Goal: Task Accomplishment & Management: Manage account settings

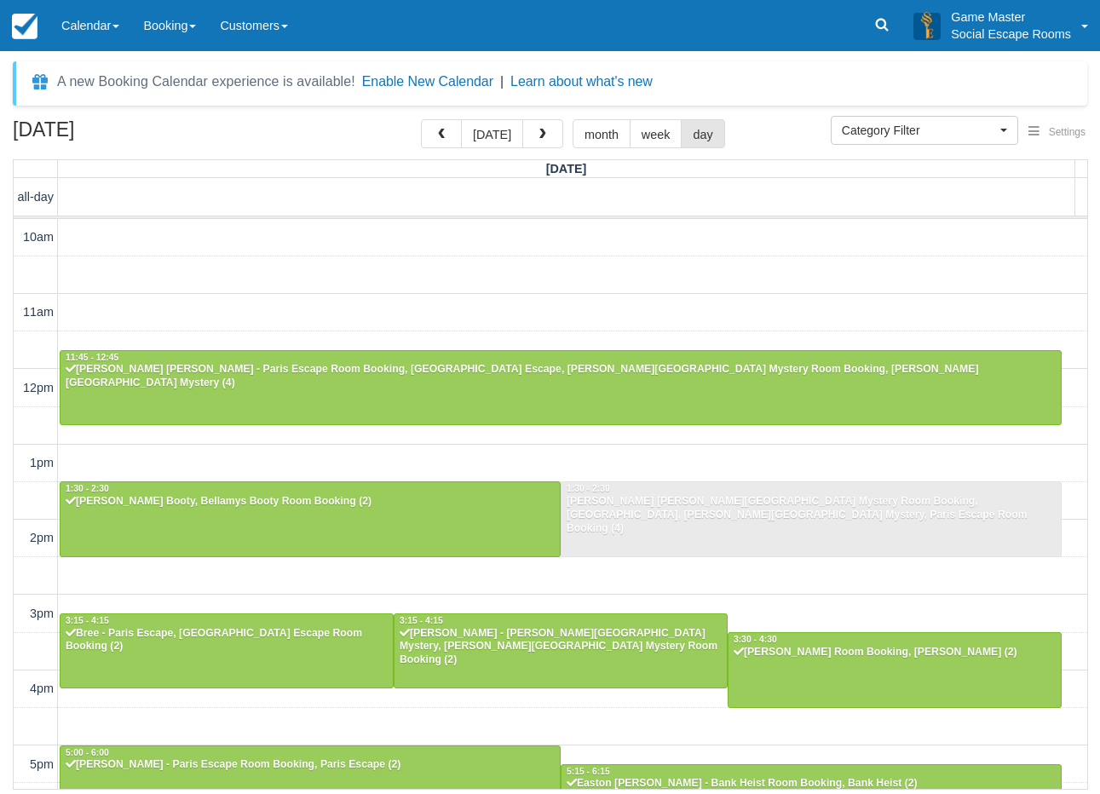
select select
click at [5, 575] on div "August 16, 2025 today month week day Saturday all-day 10am 11am 12pm 1pm 2pm 3p…" at bounding box center [550, 454] width 1100 height 671
click at [94, 29] on link "Calendar" at bounding box center [90, 25] width 82 height 51
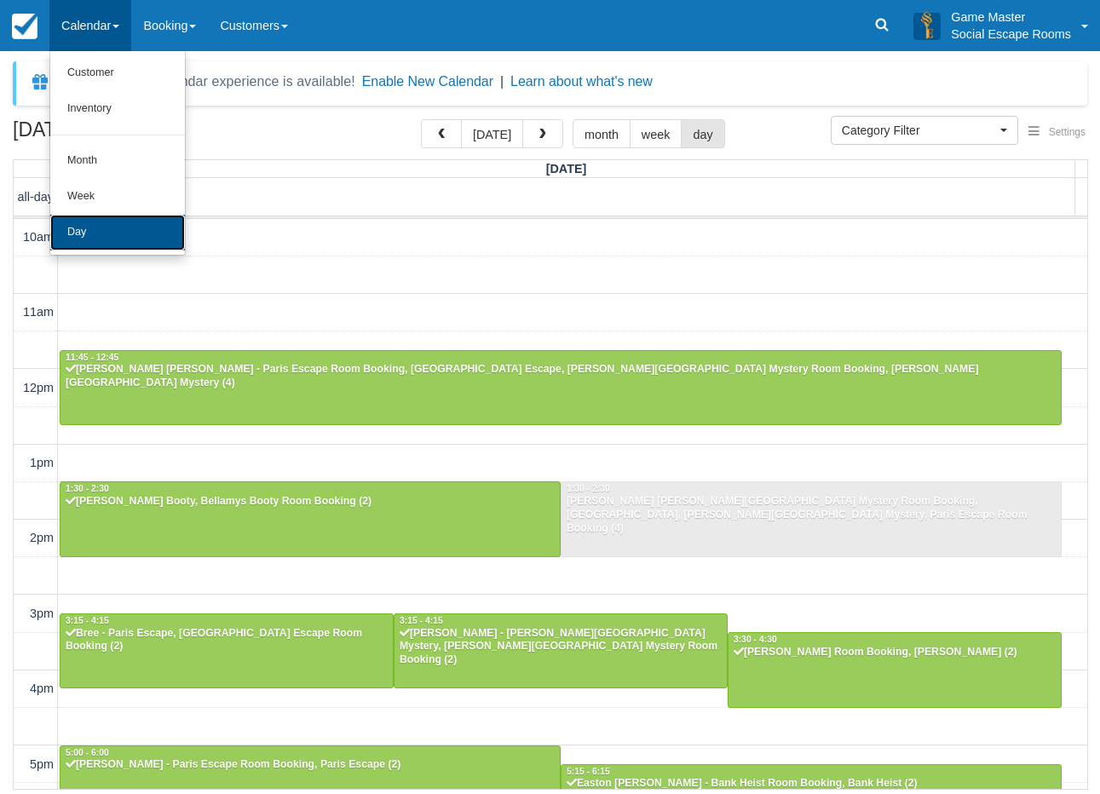
click at [109, 224] on link "Day" at bounding box center [117, 233] width 135 height 36
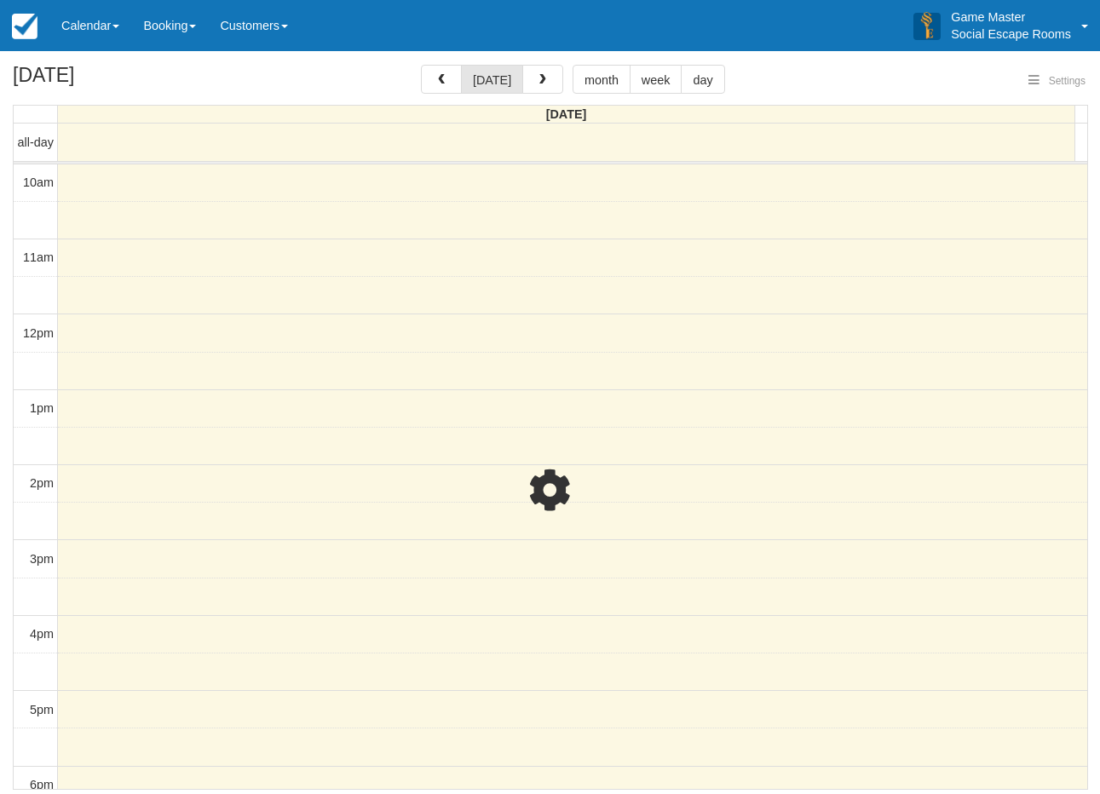
select select
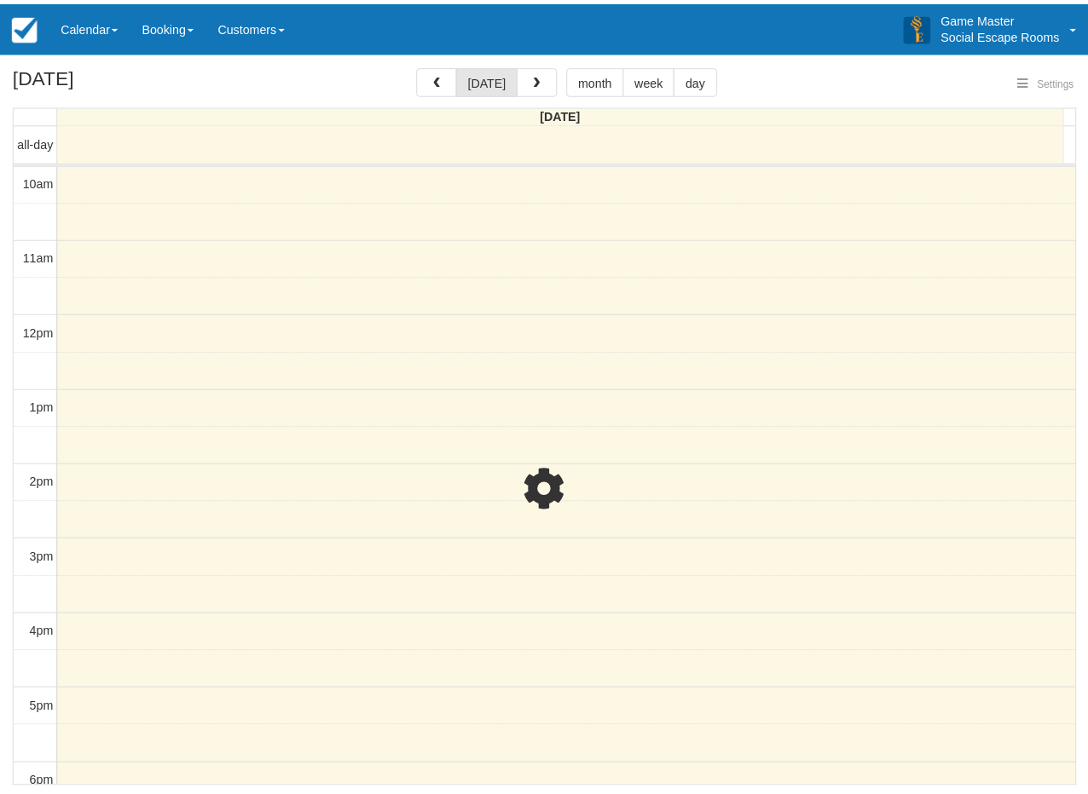
scroll to position [152, 0]
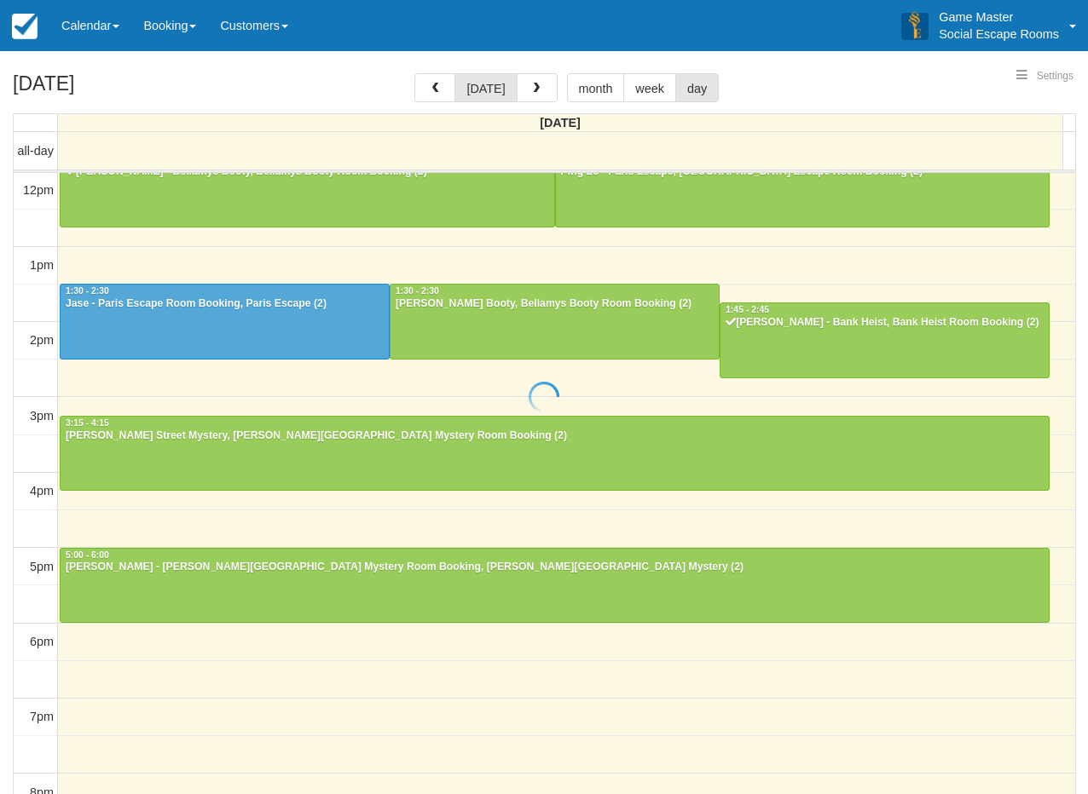
select select
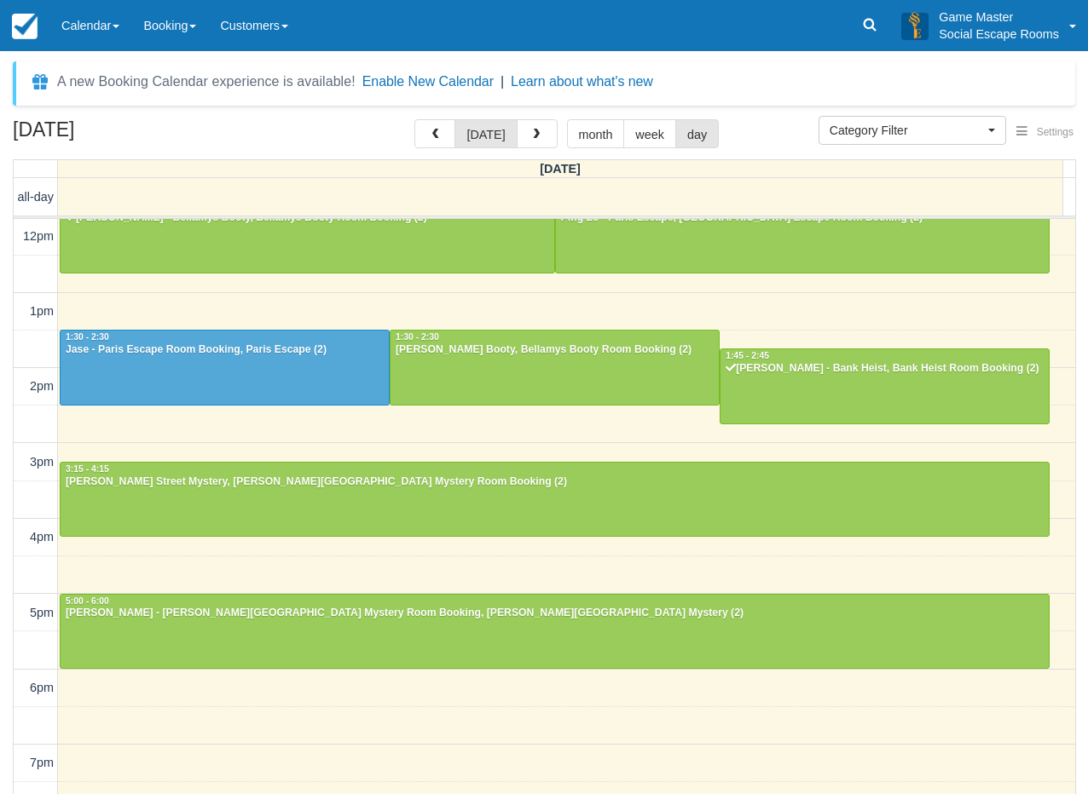
click at [3, 441] on div "August 17, 2025 today month week day Sunday all-day 10am 11am 12pm 1pm 2pm 3pm …" at bounding box center [544, 481] width 1088 height 725
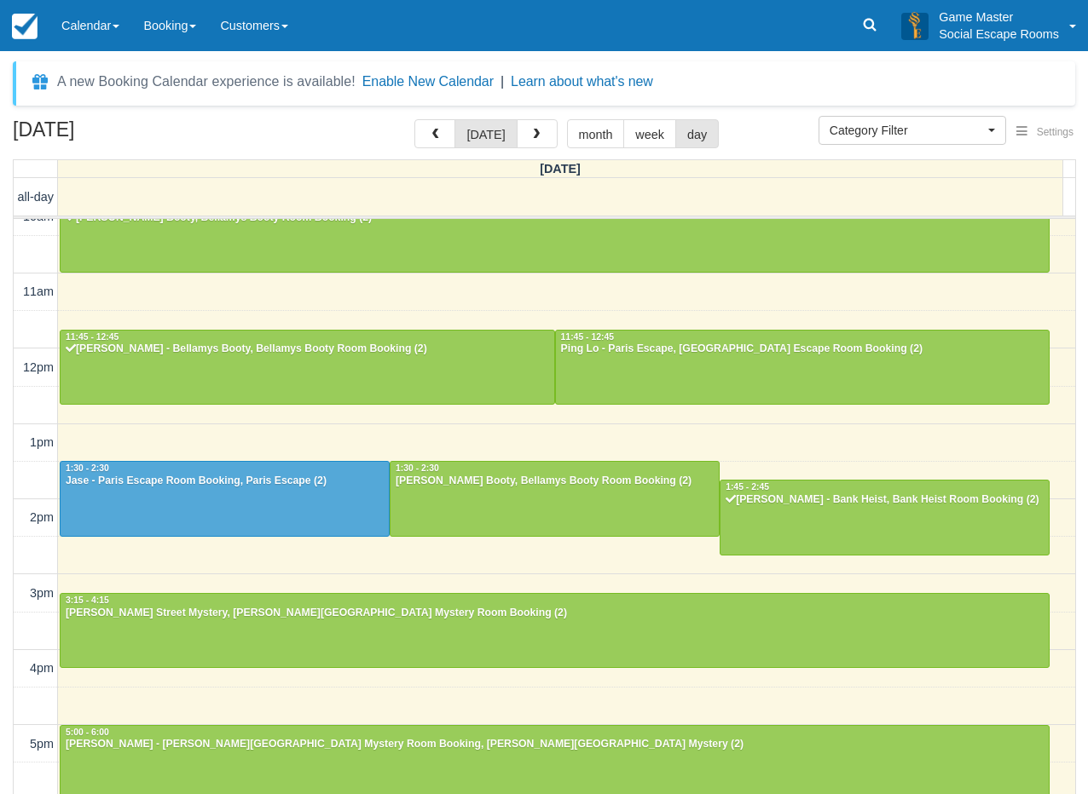
scroll to position [0, 0]
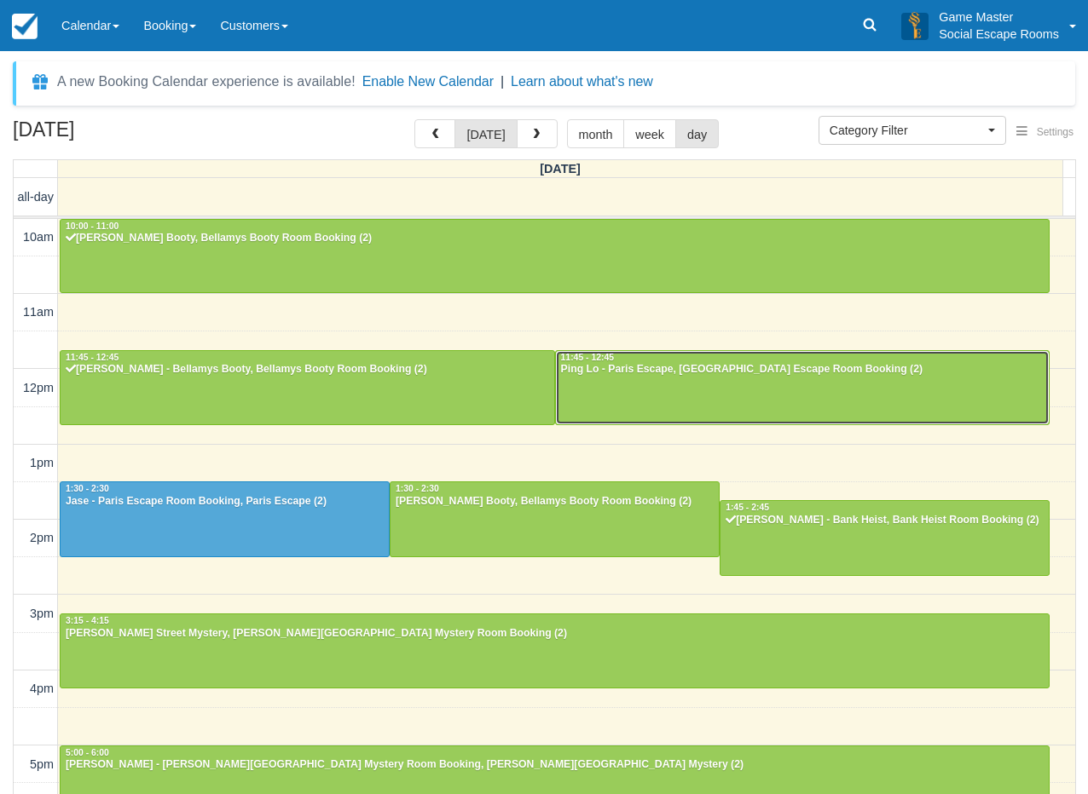
click at [582, 390] on div at bounding box center [803, 387] width 494 height 73
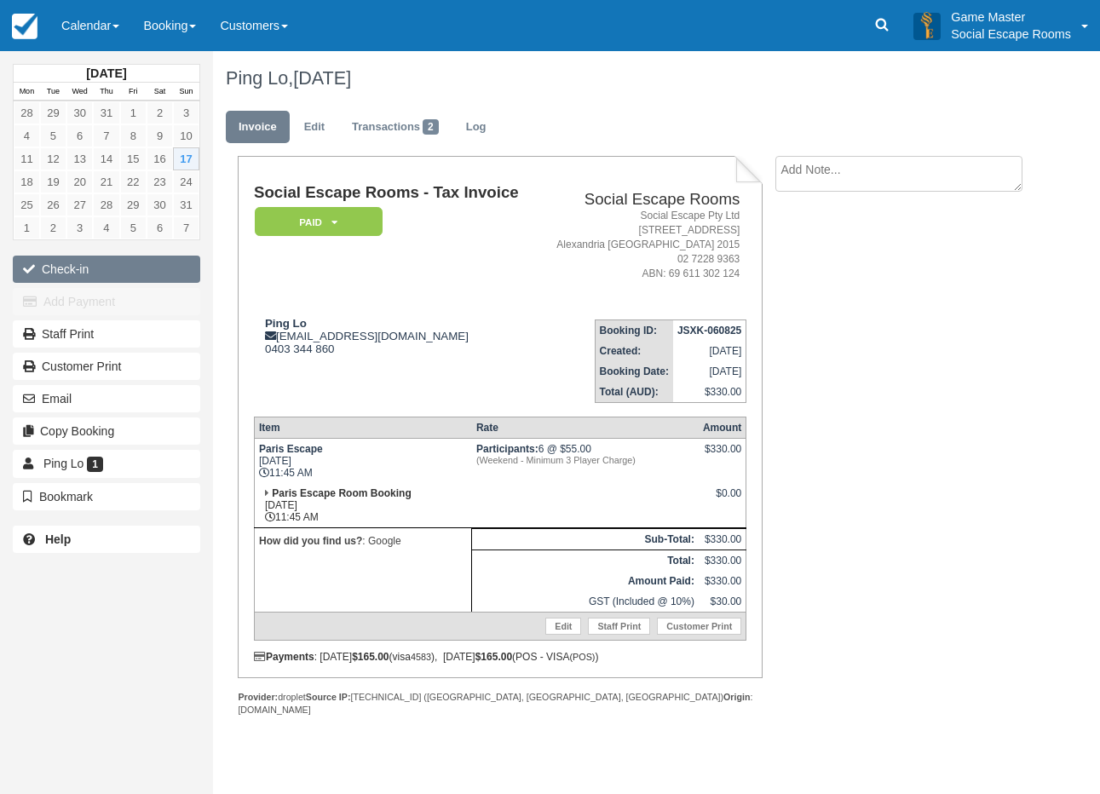
click at [63, 263] on button "Check-in" at bounding box center [107, 269] width 188 height 27
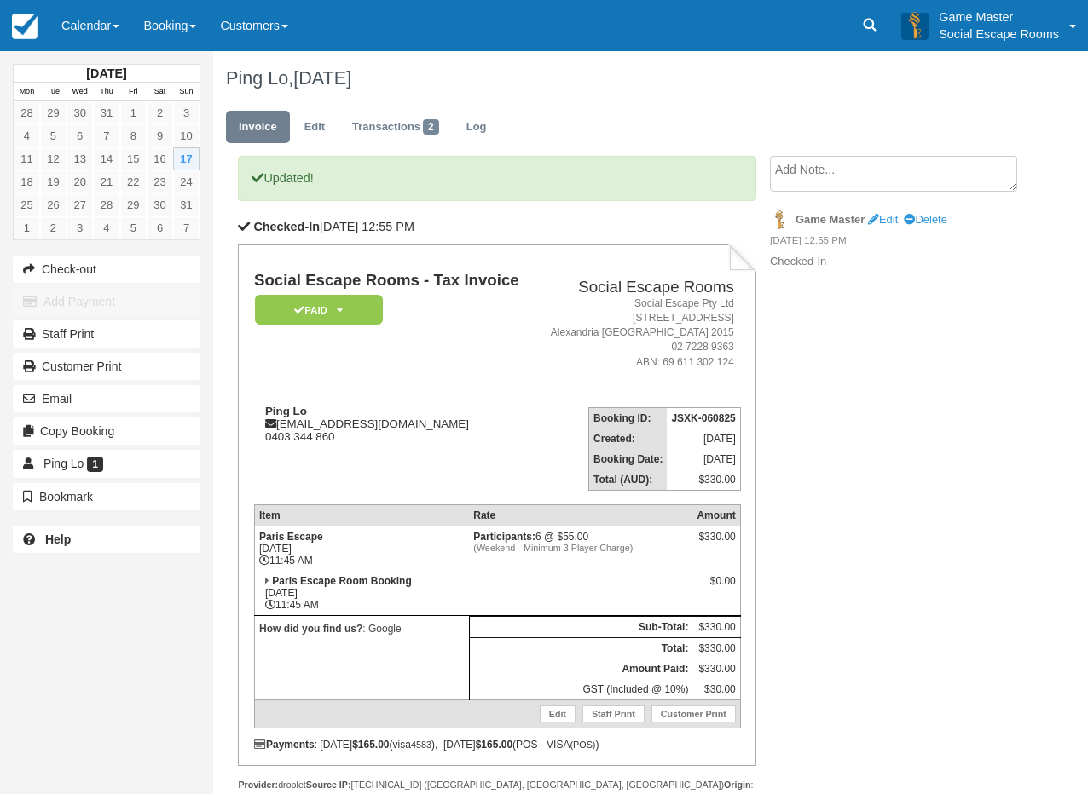
click at [84, 28] on link "Calendar" at bounding box center [90, 25] width 82 height 51
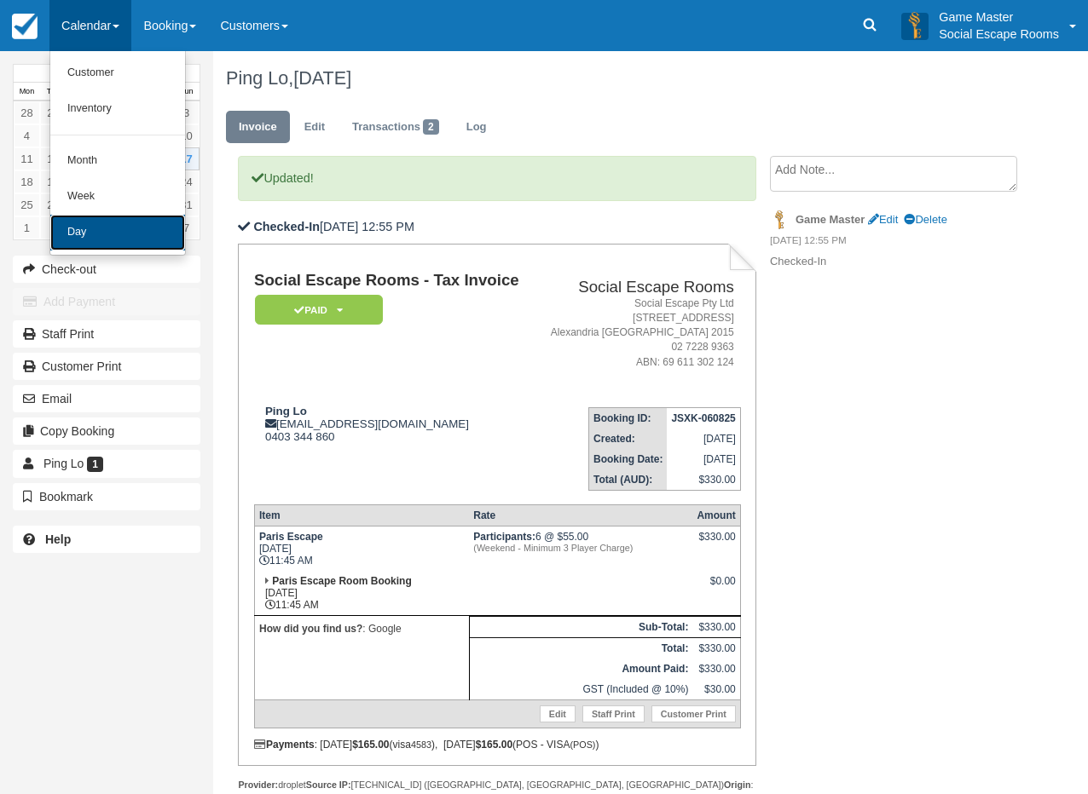
click at [87, 240] on link "Day" at bounding box center [117, 233] width 135 height 36
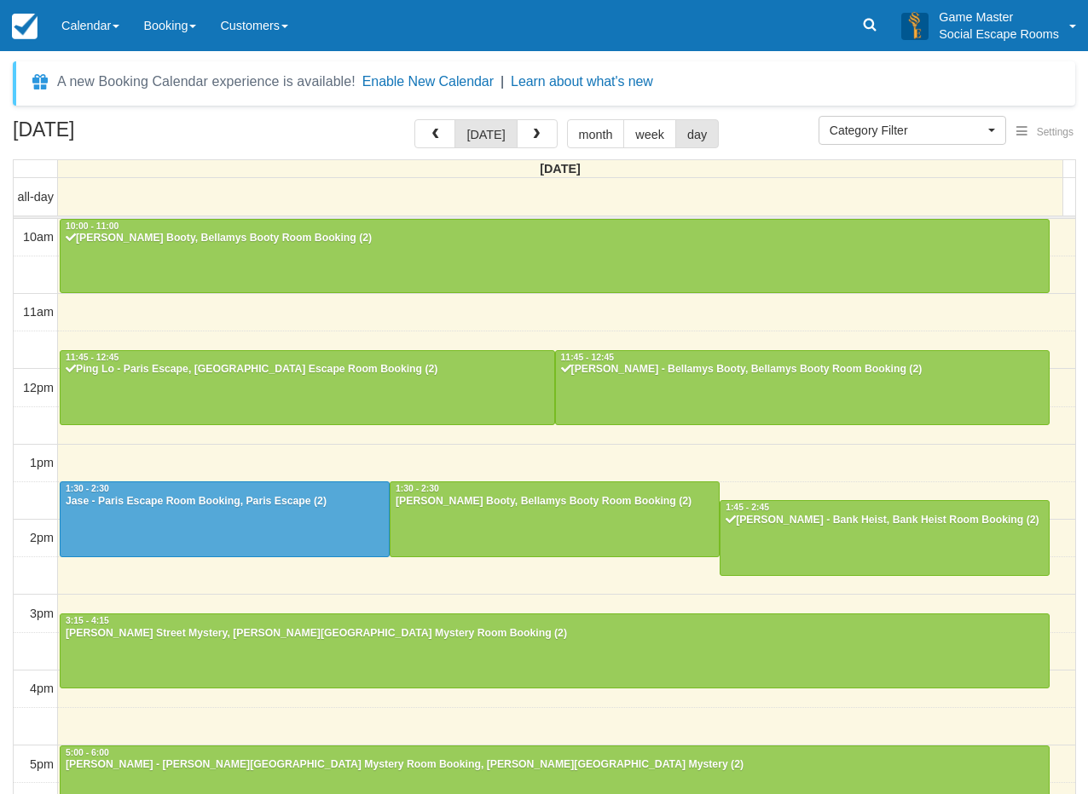
select select
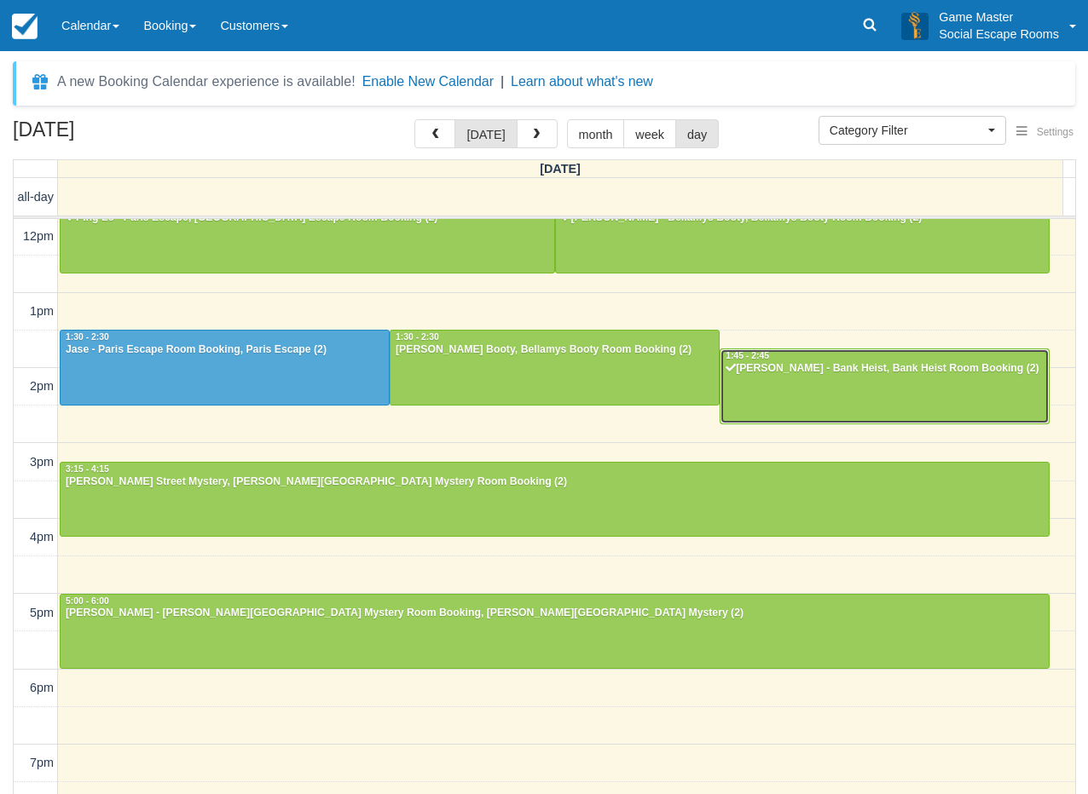
click at [792, 396] on div at bounding box center [884, 385] width 328 height 73
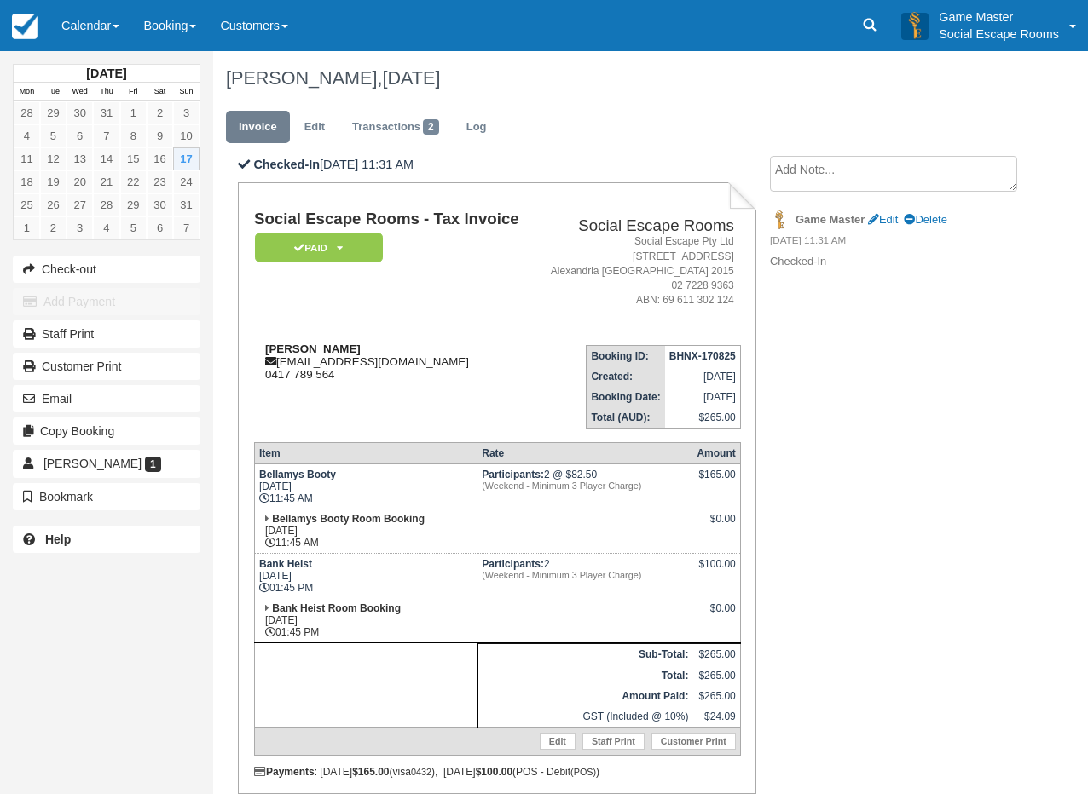
click at [276, 346] on strong "[PERSON_NAME]" at bounding box center [312, 349] width 95 height 13
drag, startPoint x: 276, startPoint y: 346, endPoint x: 297, endPoint y: 346, distance: 21.3
click at [297, 346] on strong "Ryan Clegg" at bounding box center [312, 349] width 95 height 13
copy strong "Ryan Clegg"
click at [107, 624] on div "August 2025 Mon Tue Wed Thu Fri Sat Sun 28 29 30 31 1 2 3 4 5 6 7 8 9 10 11 12 …" at bounding box center [106, 397] width 213 height 794
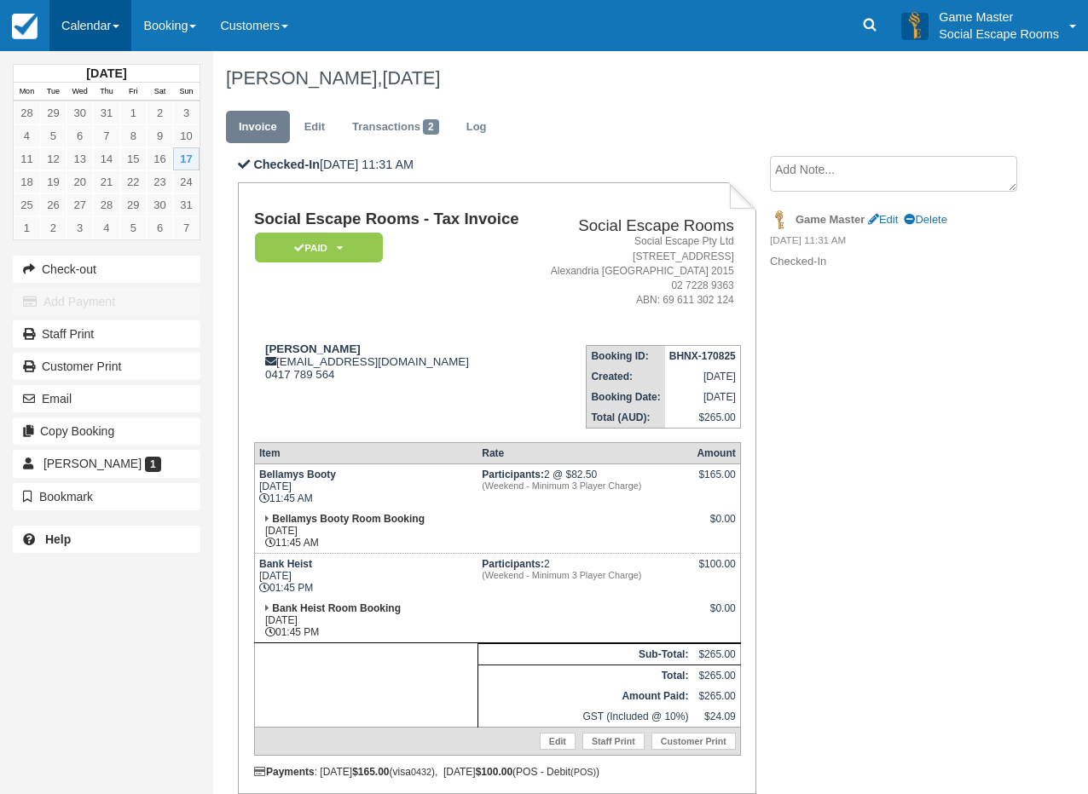
click at [75, 25] on link "Calendar" at bounding box center [90, 25] width 82 height 51
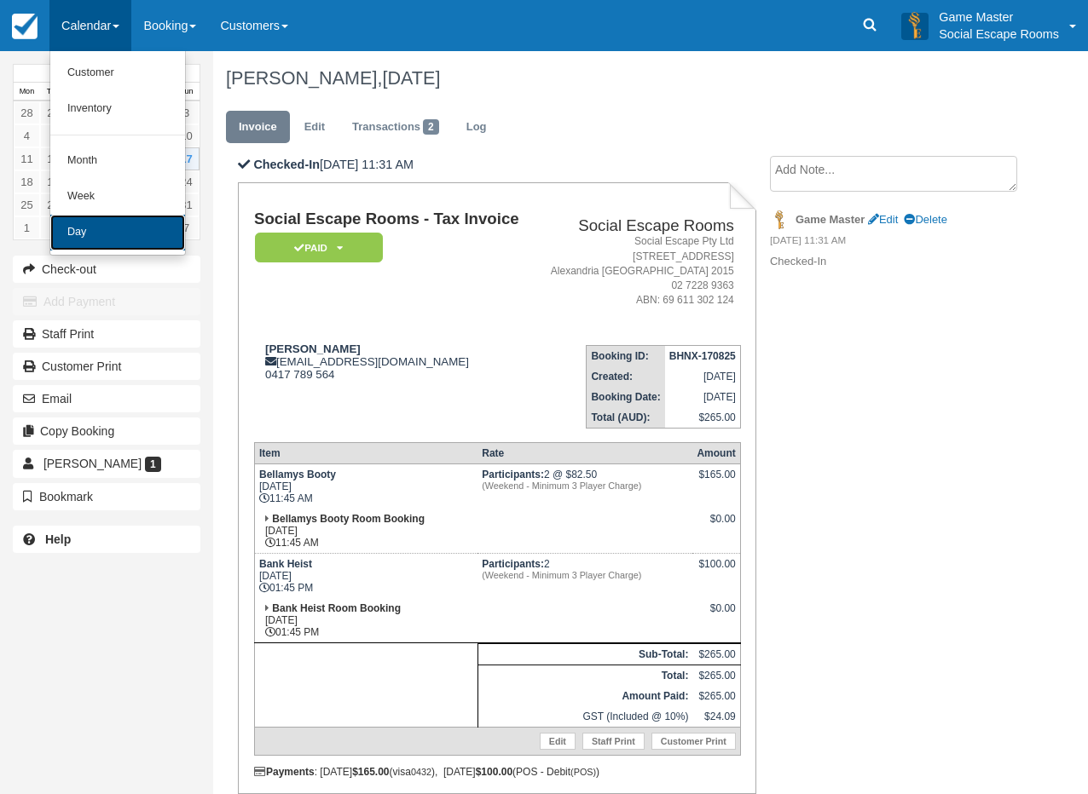
click at [74, 219] on link "Day" at bounding box center [117, 233] width 135 height 36
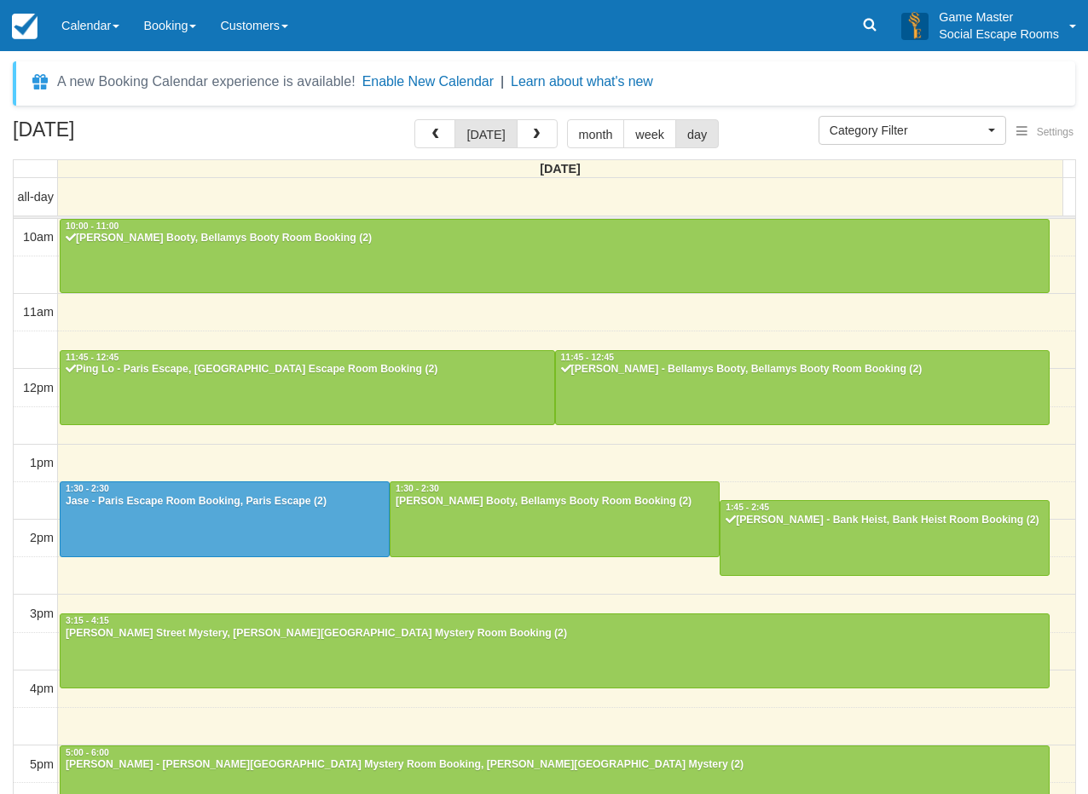
select select
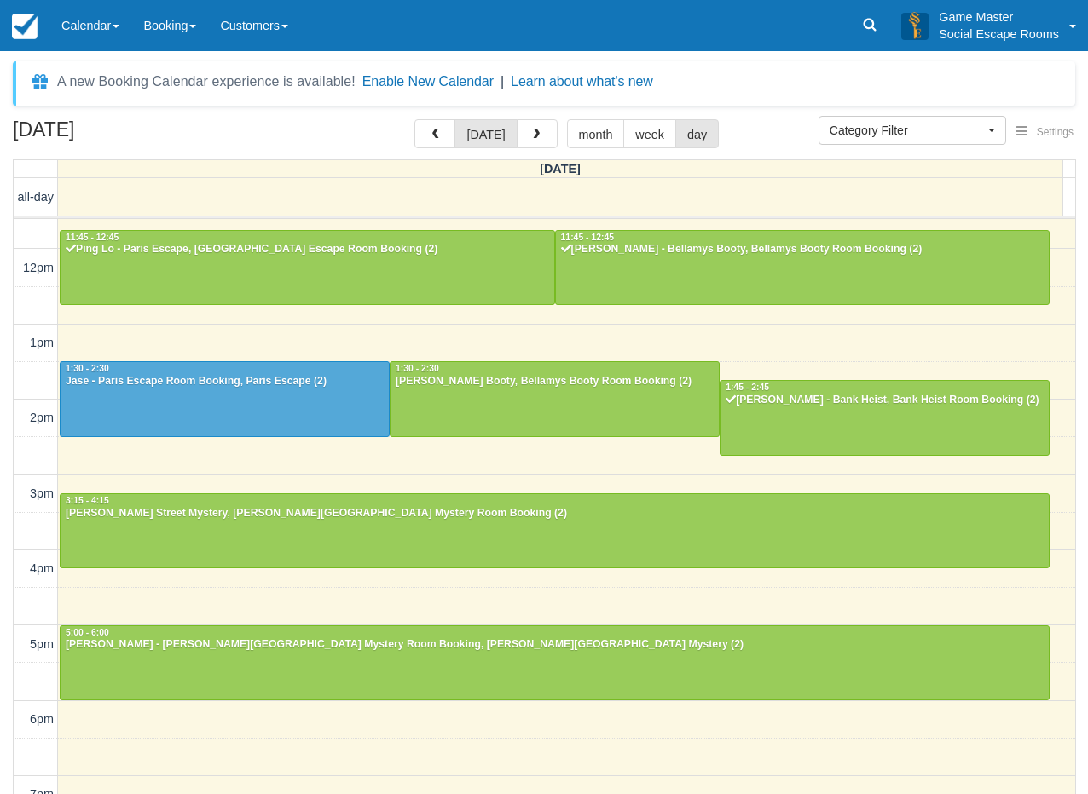
scroll to position [56, 0]
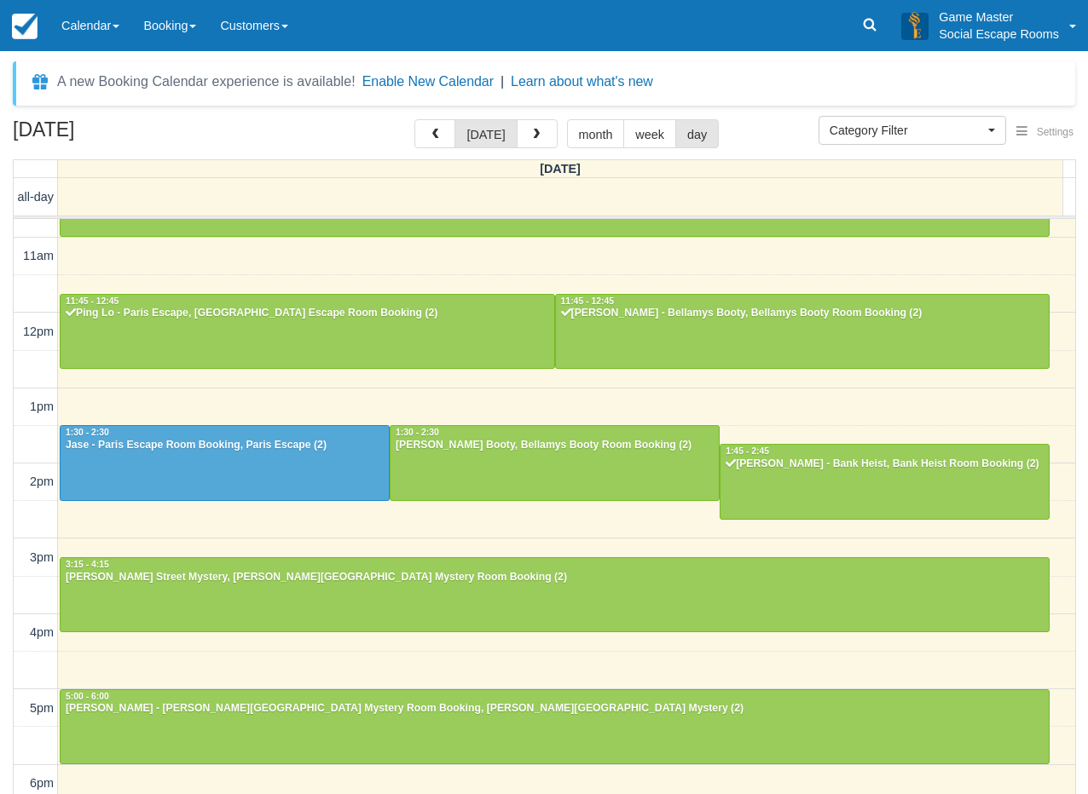
click at [7, 606] on div "August 17, 2025 today month week day Sunday all-day 10am 11am 12pm 1pm 2pm 3pm …" at bounding box center [544, 481] width 1088 height 725
